Goal: Entertainment & Leisure: Consume media (video, audio)

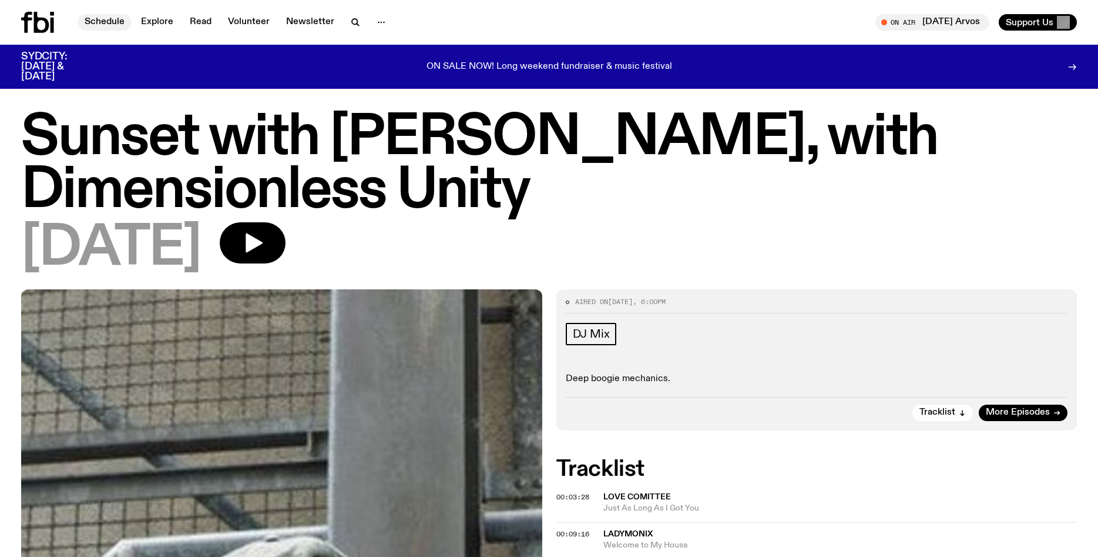
click at [100, 25] on link "Schedule" at bounding box center [105, 22] width 54 height 16
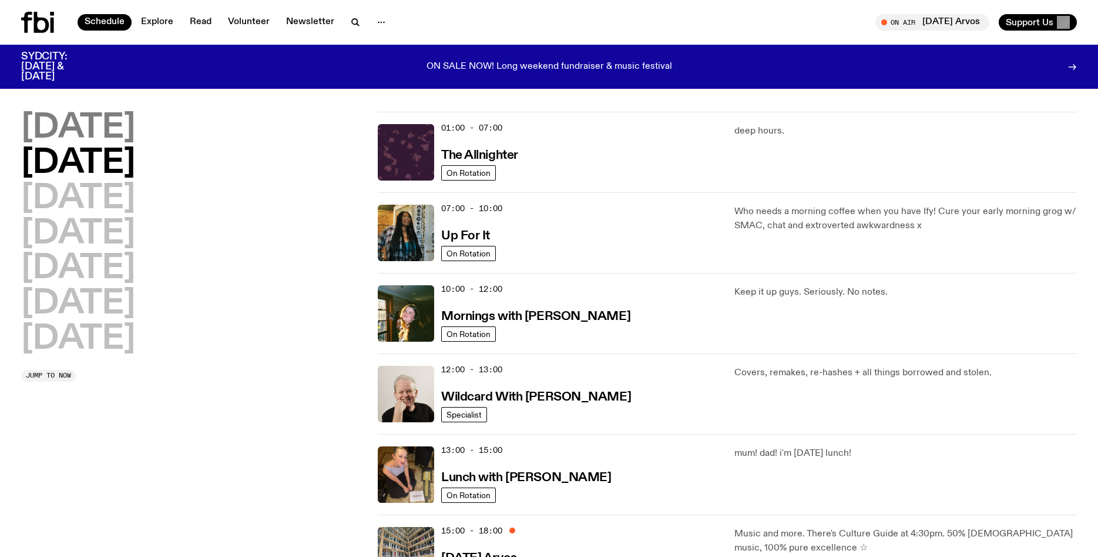
click at [135, 125] on h2 "[DATE]" at bounding box center [78, 128] width 114 height 33
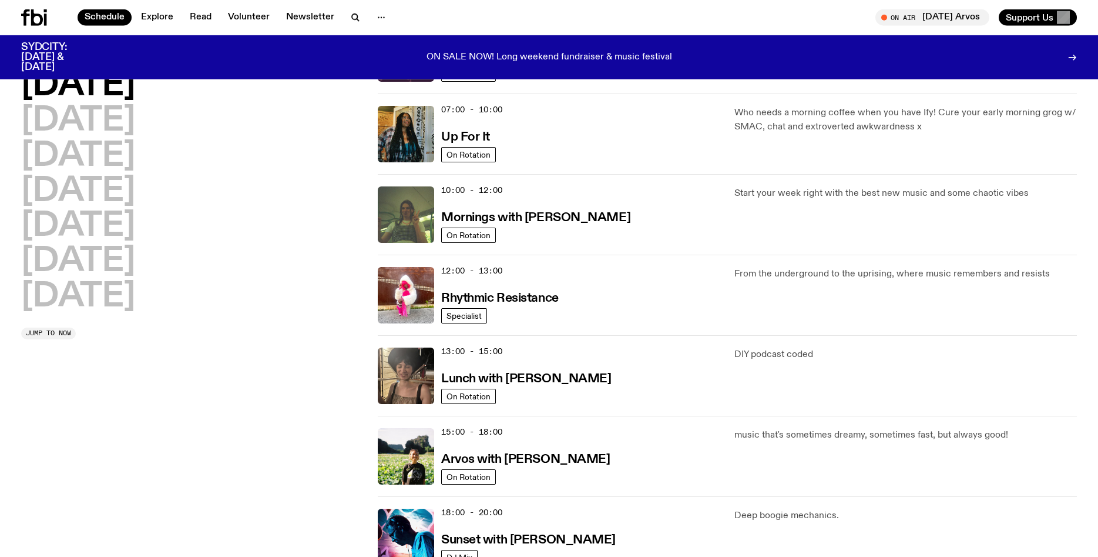
scroll to position [102, 0]
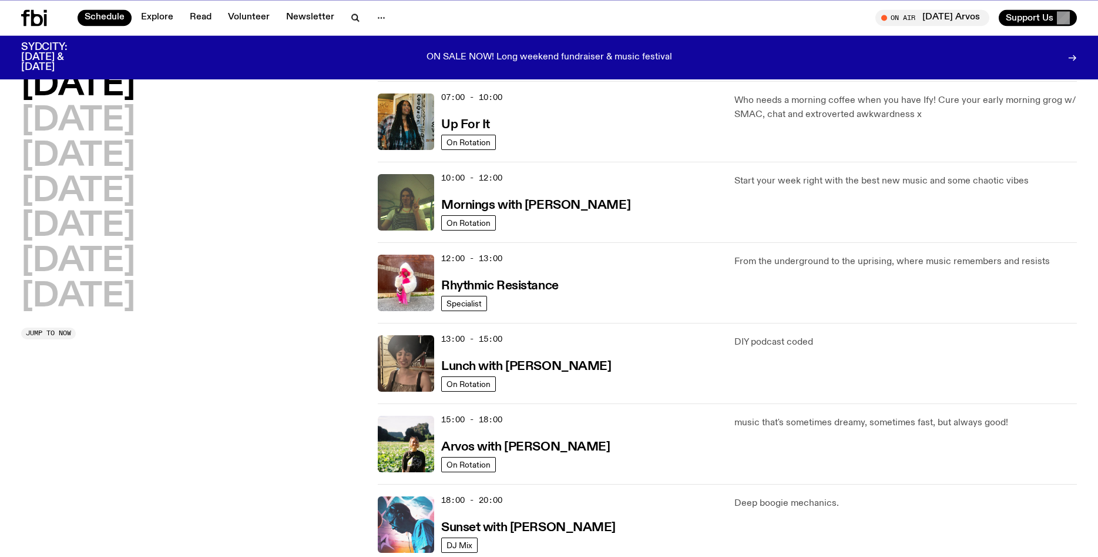
click at [421, 518] on img at bounding box center [406, 524] width 56 height 56
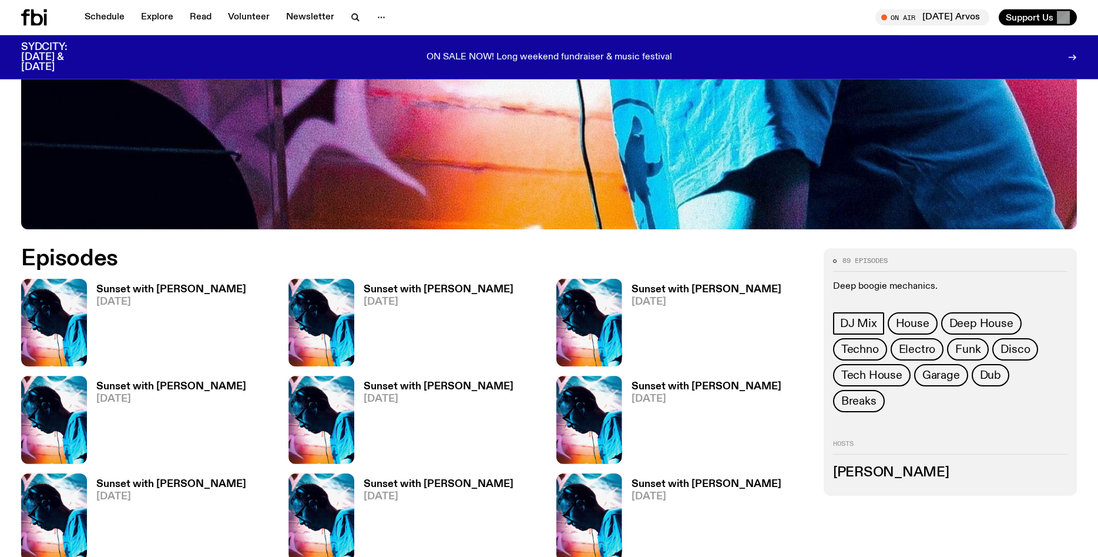
scroll to position [534, 0]
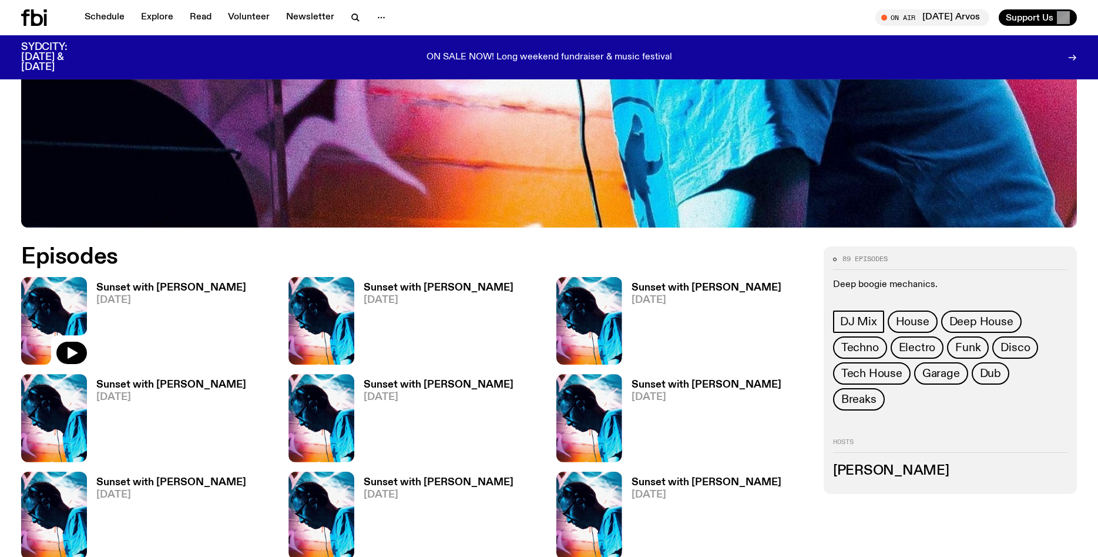
click at [62, 324] on img at bounding box center [54, 321] width 66 height 88
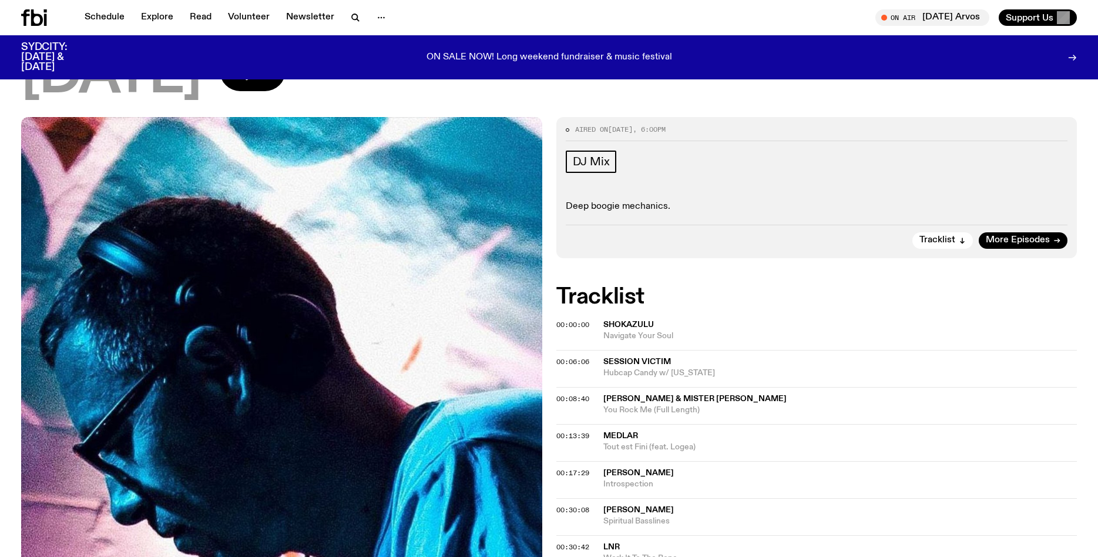
scroll to position [110, 0]
click at [283, 77] on button "button" at bounding box center [253, 70] width 66 height 41
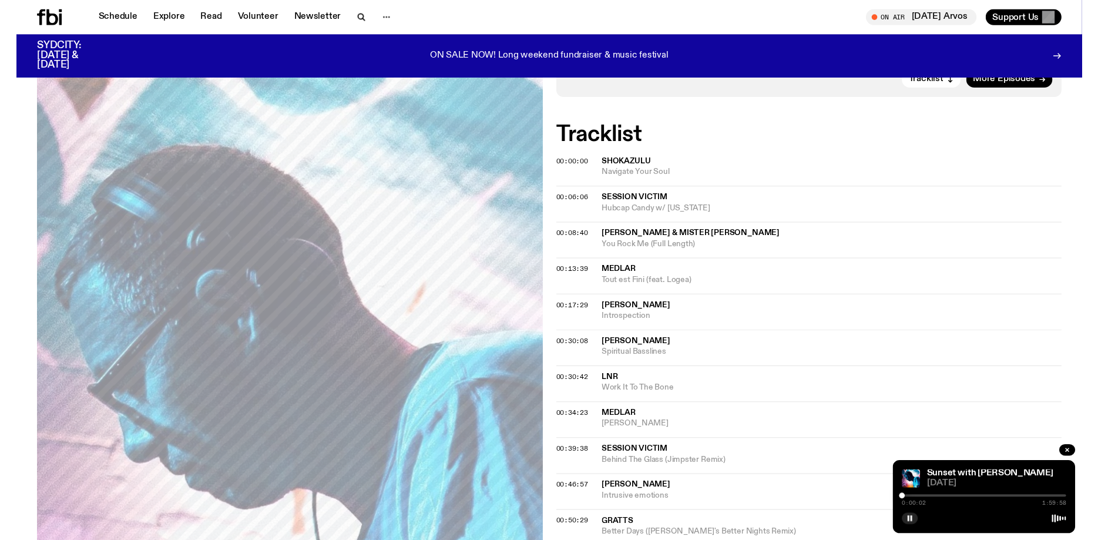
scroll to position [269, 0]
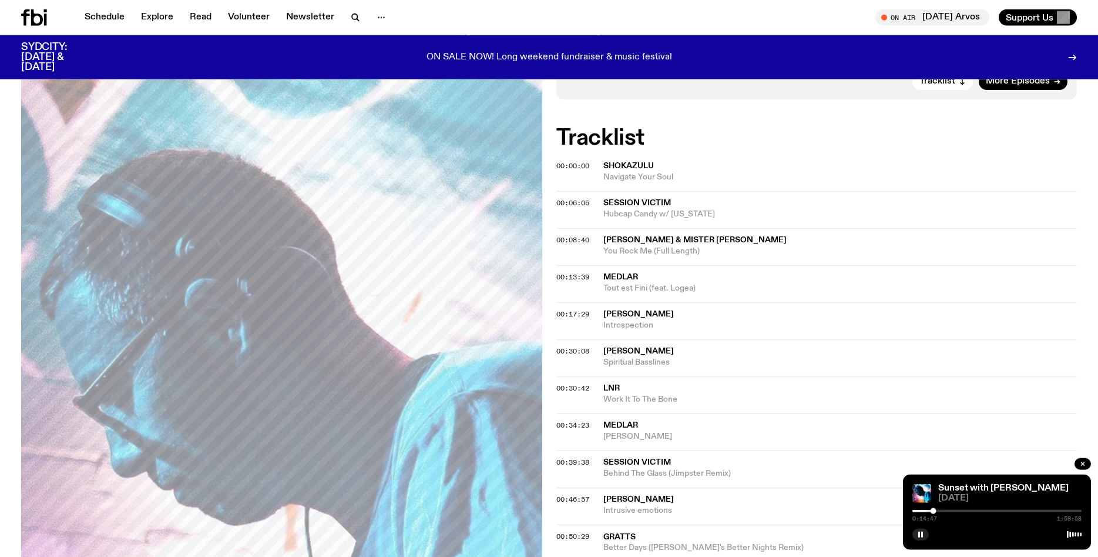
click at [758, 333] on div "00:17:29 Orlando B Introspection" at bounding box center [817, 320] width 521 height 37
